Goal: Information Seeking & Learning: Compare options

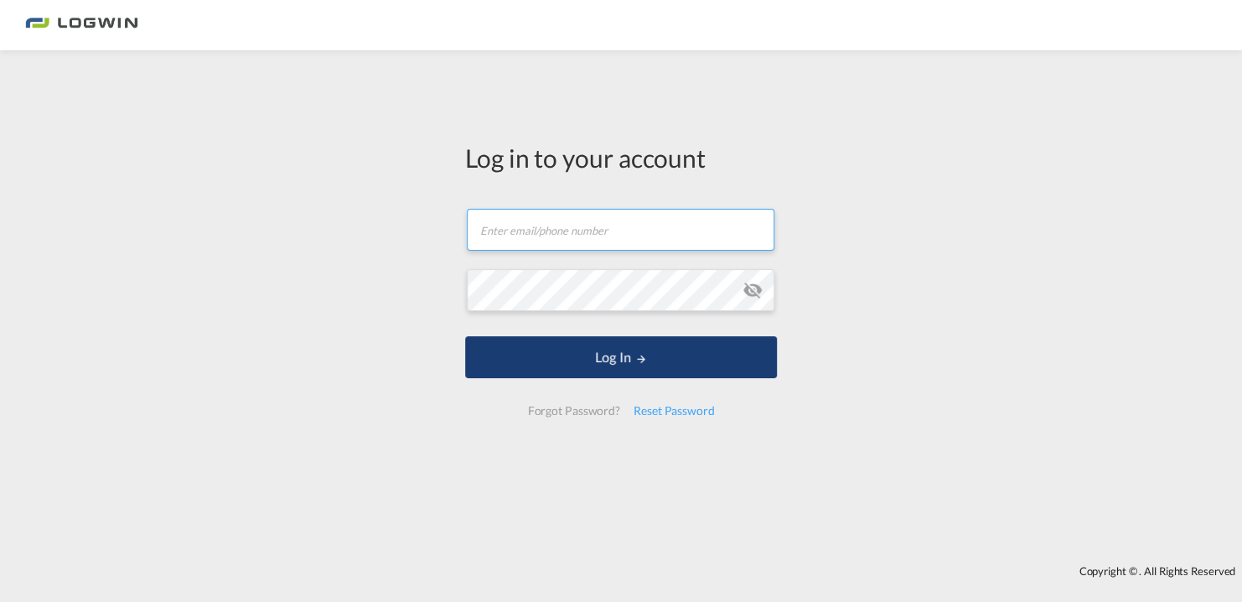
type input "[PERSON_NAME][EMAIL_ADDRESS][PERSON_NAME][DOMAIN_NAME]"
click at [662, 349] on button "Log In" at bounding box center [621, 357] width 312 height 42
